Goal: Task Accomplishment & Management: Complete application form

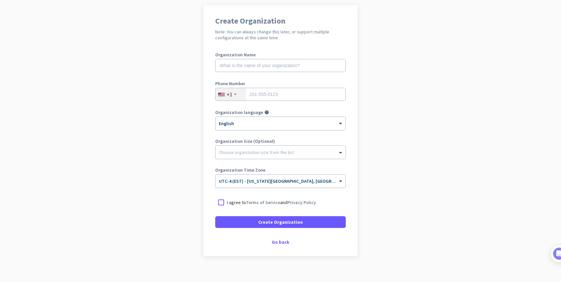
scroll to position [48, 0]
click at [252, 66] on input "text" at bounding box center [280, 65] width 131 height 13
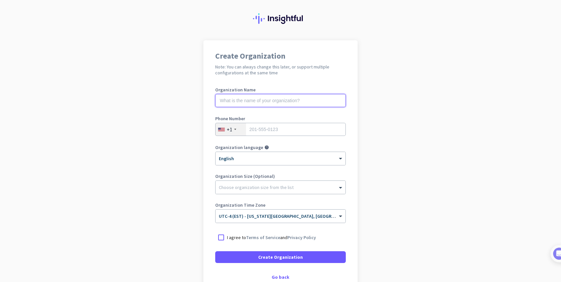
scroll to position [0, 0]
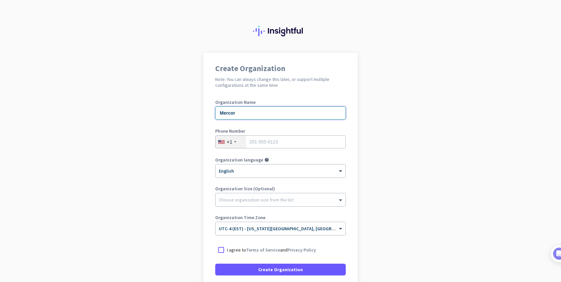
type input "Mercor"
click at [278, 141] on input "tel" at bounding box center [280, 141] width 131 height 13
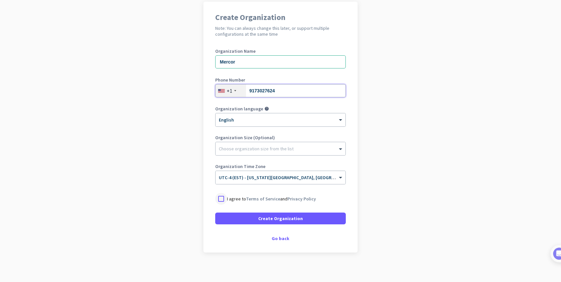
type input "9173027624"
click at [223, 199] on div at bounding box center [221, 199] width 12 height 12
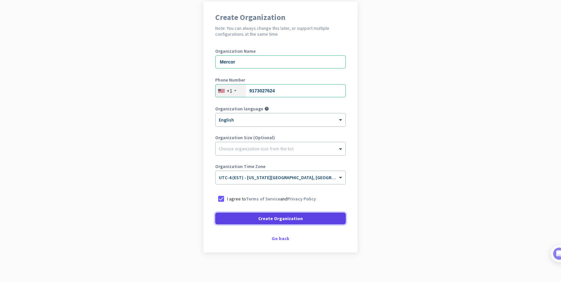
click at [262, 219] on span "Create Organization" at bounding box center [280, 218] width 45 height 7
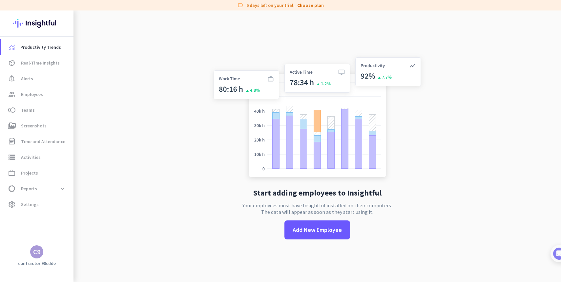
click at [42, 250] on div "C9" at bounding box center [36, 252] width 13 height 13
click at [31, 204] on div "Personal Settings Organizations Help Sign out" at bounding box center [63, 221] width 67 height 47
click at [146, 193] on div at bounding box center [280, 141] width 561 height 282
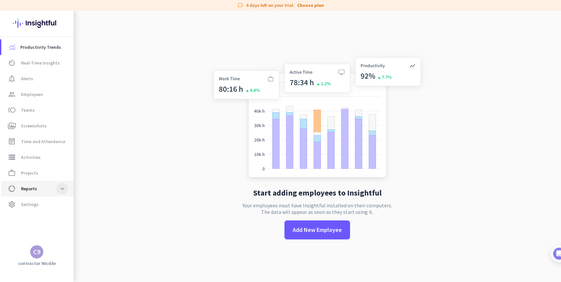
click at [62, 188] on span at bounding box center [62, 189] width 12 height 12
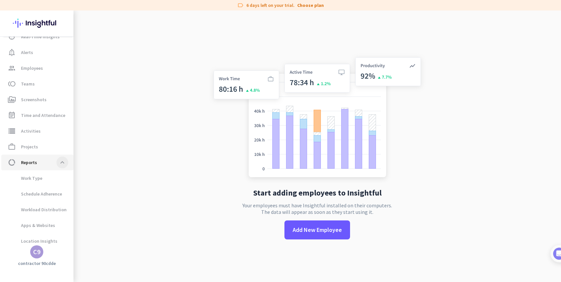
click at [62, 188] on li "data_usage Reports expand_less Work Type Schedule Adherence Workload Distributi…" at bounding box center [36, 202] width 73 height 94
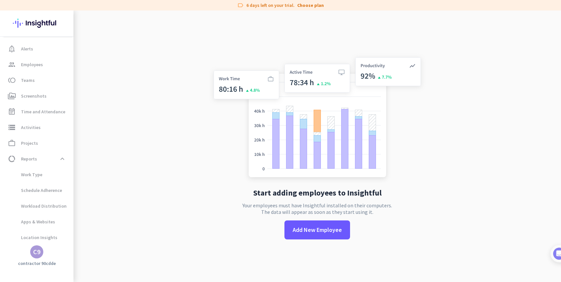
click at [37, 254] on div "C9" at bounding box center [36, 252] width 7 height 7
click at [77, 244] on span "Sign out" at bounding box center [72, 240] width 50 height 12
